Goal: Information Seeking & Learning: Learn about a topic

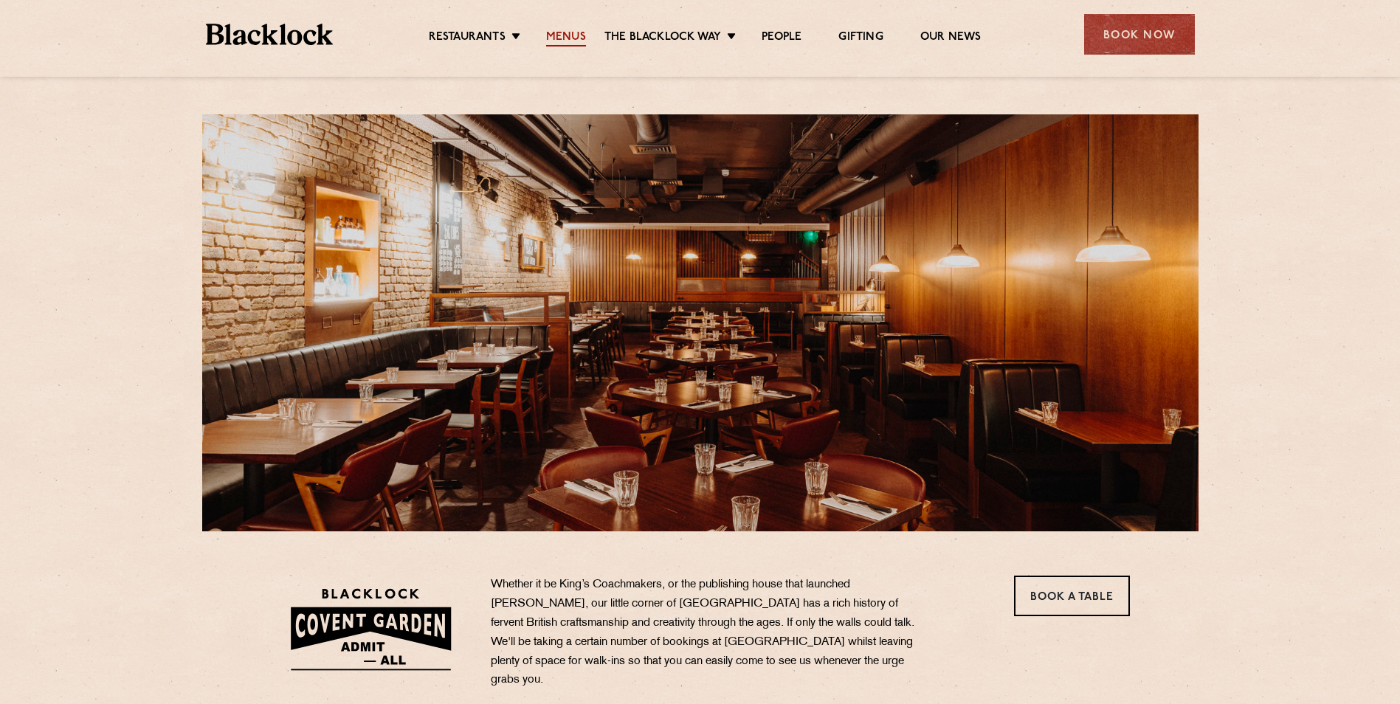
click at [564, 32] on link "Menus" at bounding box center [566, 38] width 40 height 16
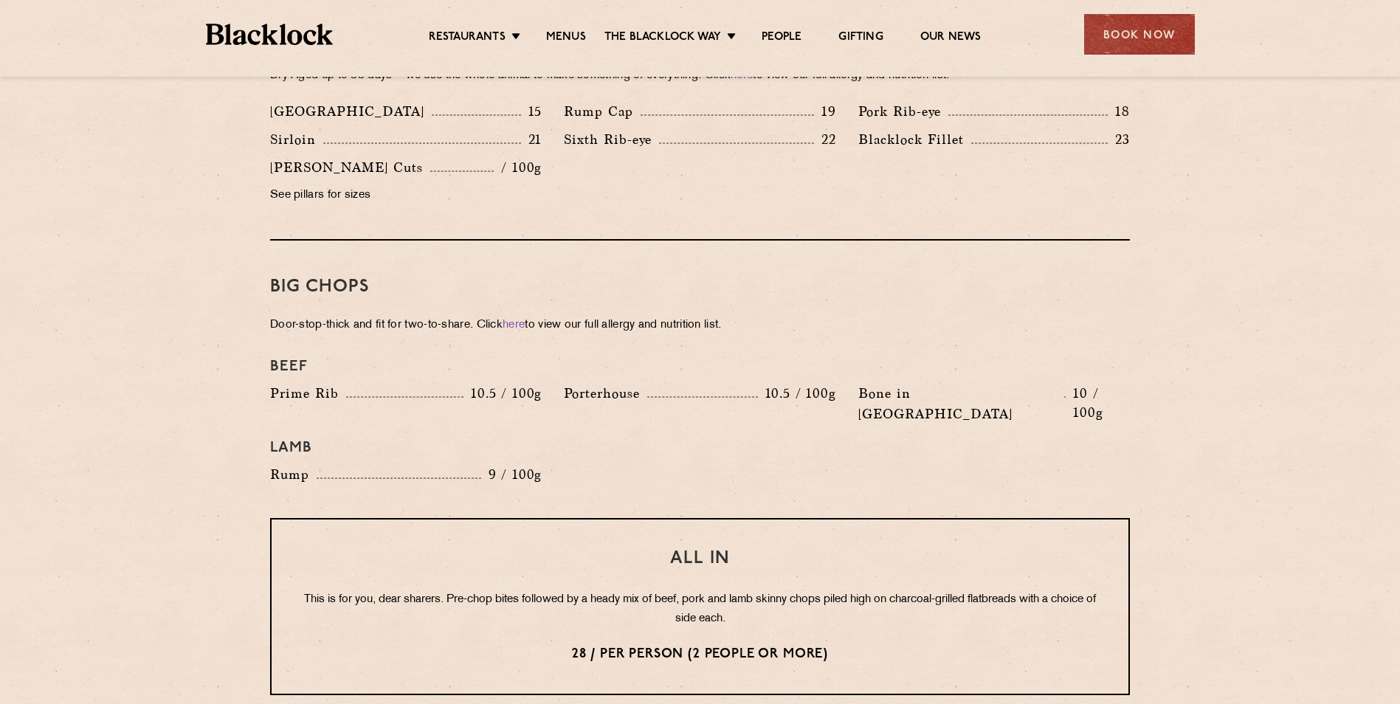
scroll to position [1476, 0]
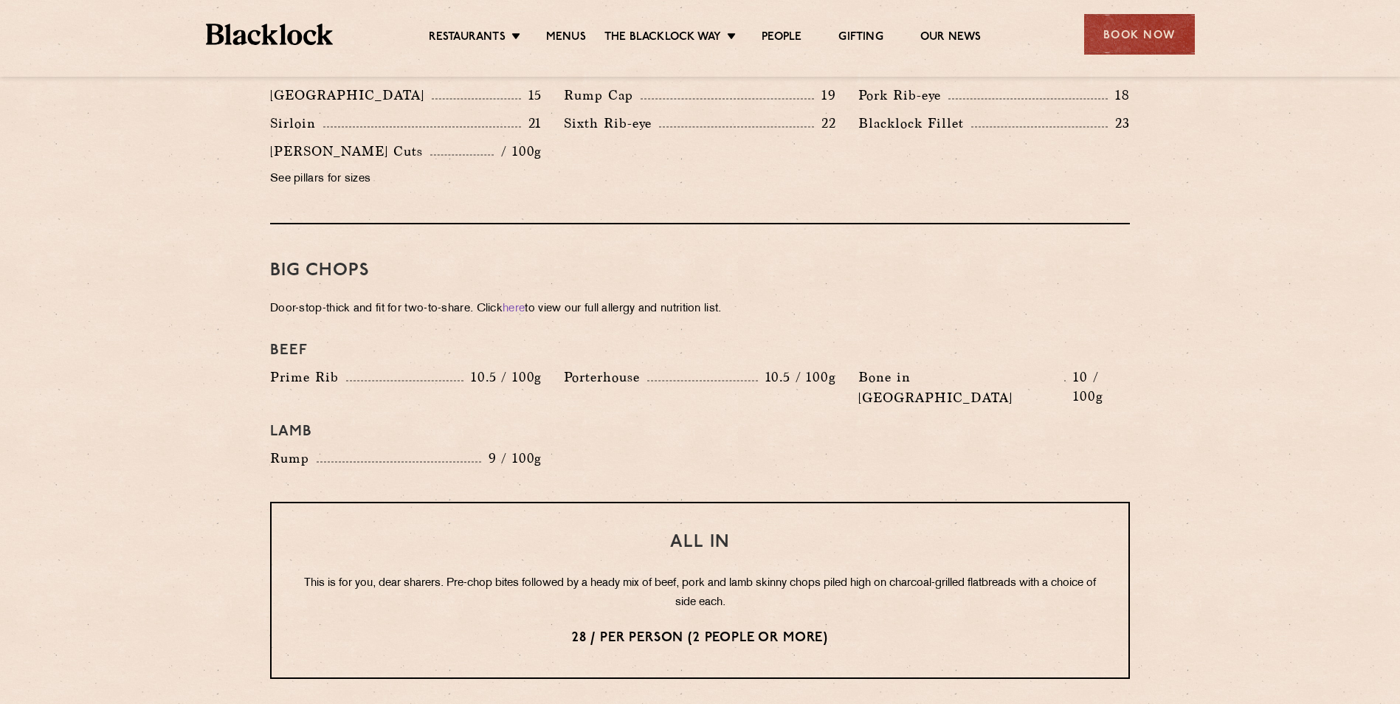
click at [601, 367] on p "Porterhouse" at bounding box center [605, 377] width 83 height 21
drag, startPoint x: 609, startPoint y: 354, endPoint x: 719, endPoint y: 348, distance: 110.8
click at [719, 367] on div "Porterhouse 10.5 / 100g" at bounding box center [700, 377] width 272 height 21
click at [933, 410] on div "Beef Prime Rib 10.5 / 100g Porterhouse 10.5 / 100g Bone in Sirloin 10 / 100g La…" at bounding box center [700, 405] width 882 height 142
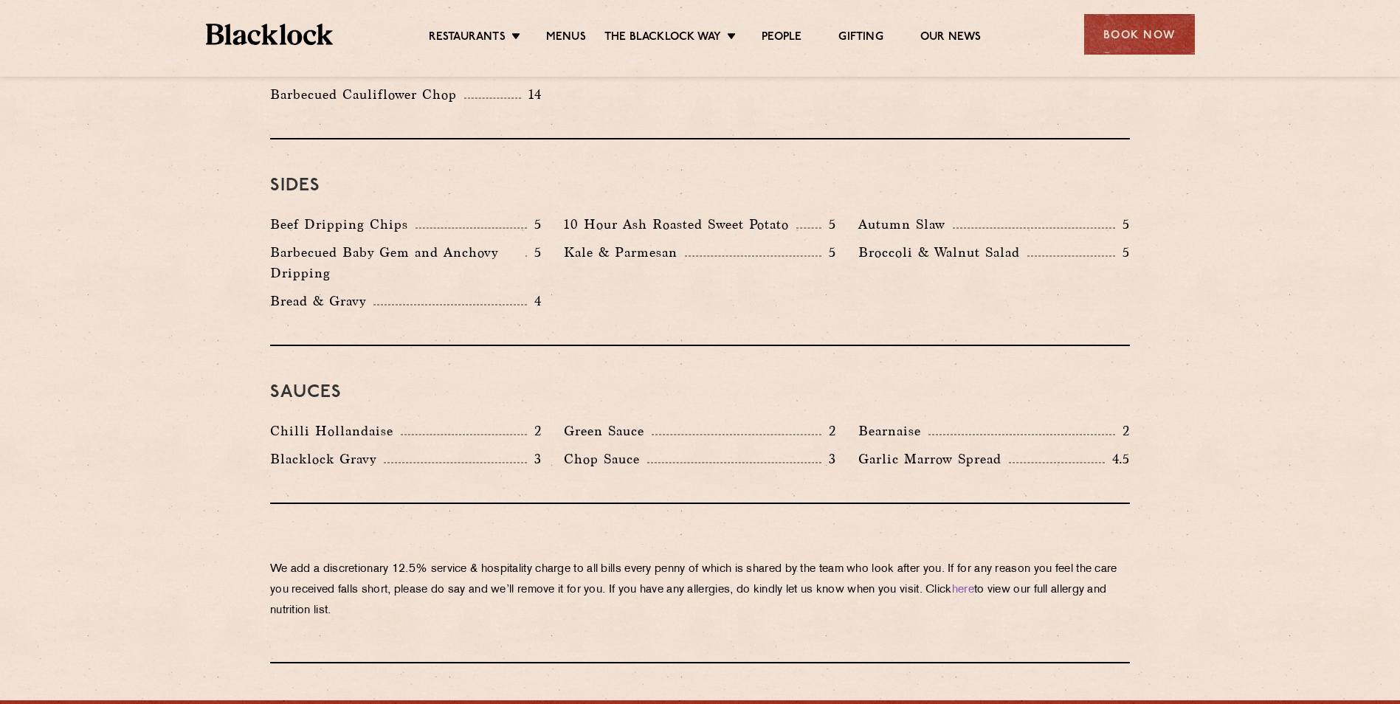
scroll to position [2214, 0]
